Goal: Find specific page/section: Find specific page/section

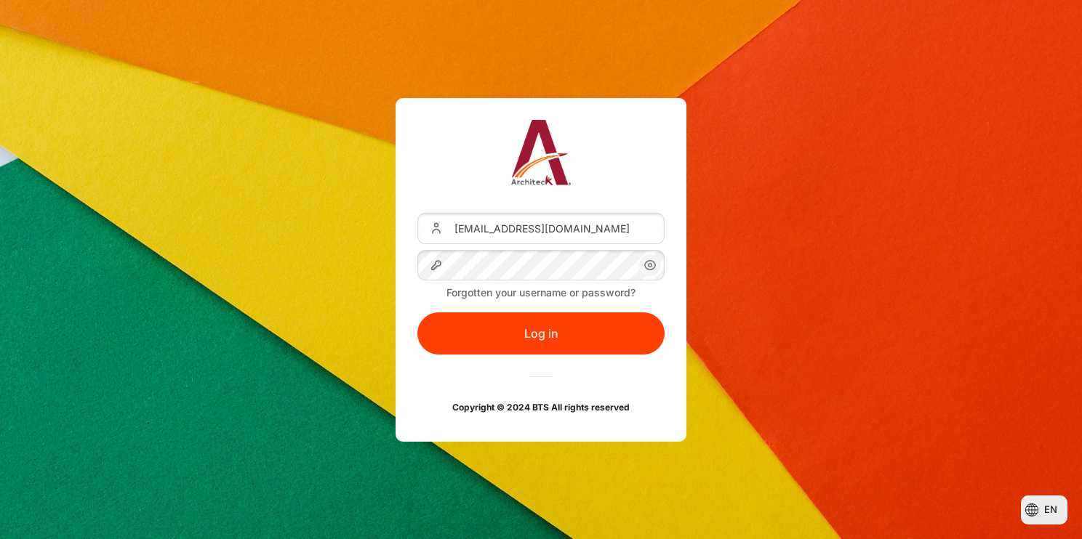
click at [646, 270] on icon "Content" at bounding box center [649, 265] width 17 height 17
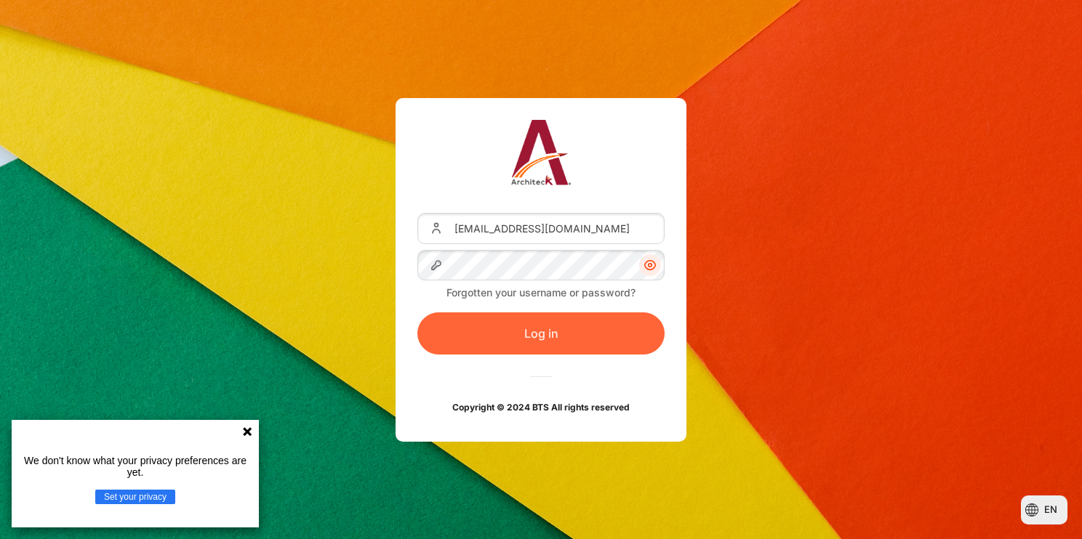
click at [585, 334] on button "Log in" at bounding box center [540, 334] width 247 height 42
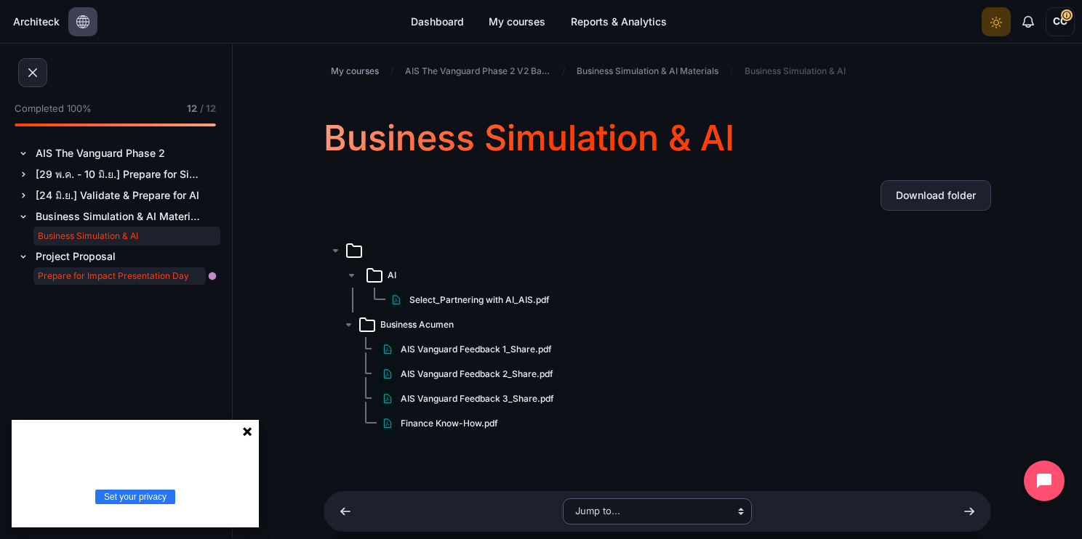
click at [156, 278] on link "Prepare for Impact Presentation Day" at bounding box center [119, 275] width 172 height 17
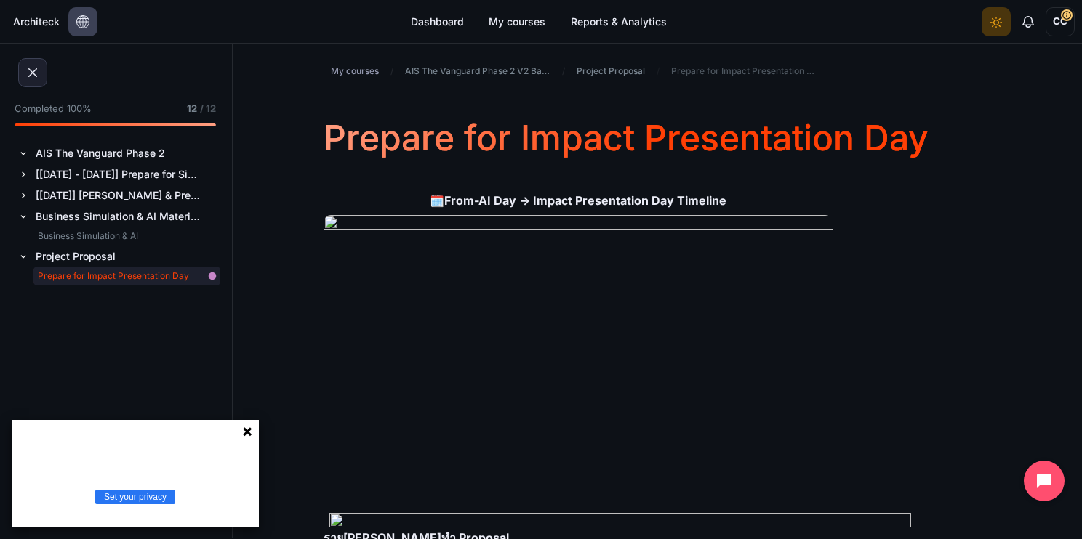
click at [247, 432] on icon at bounding box center [247, 431] width 9 height 9
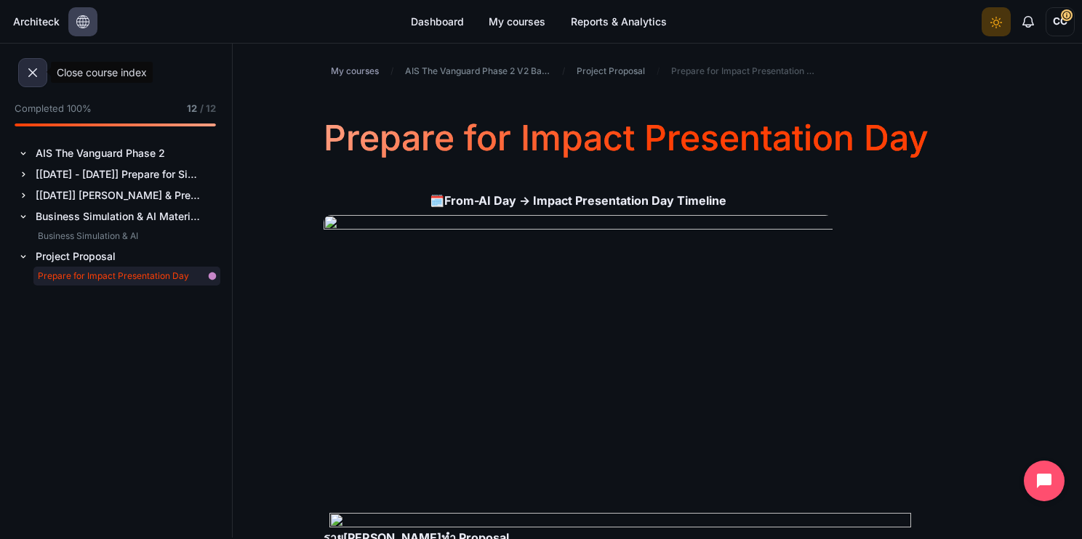
click at [27, 77] on button at bounding box center [32, 72] width 29 height 29
